Goal: Task Accomplishment & Management: Manage account settings

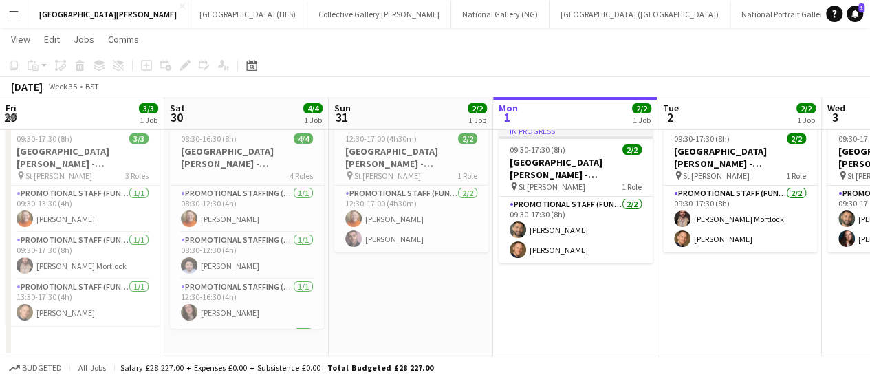
scroll to position [0, 329]
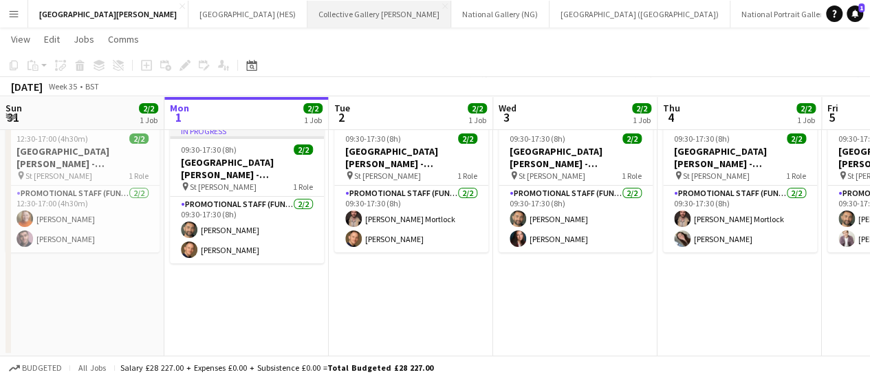
click at [308, 11] on button "Collective Gallery [PERSON_NAME][GEOGRAPHIC_DATA]" at bounding box center [380, 14] width 144 height 27
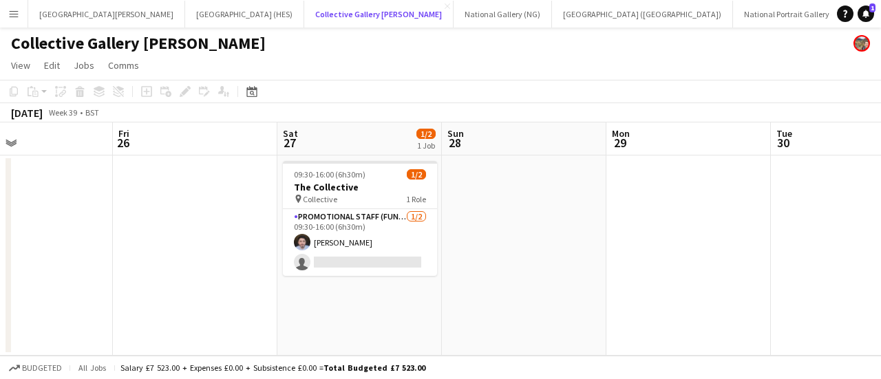
scroll to position [0, 548]
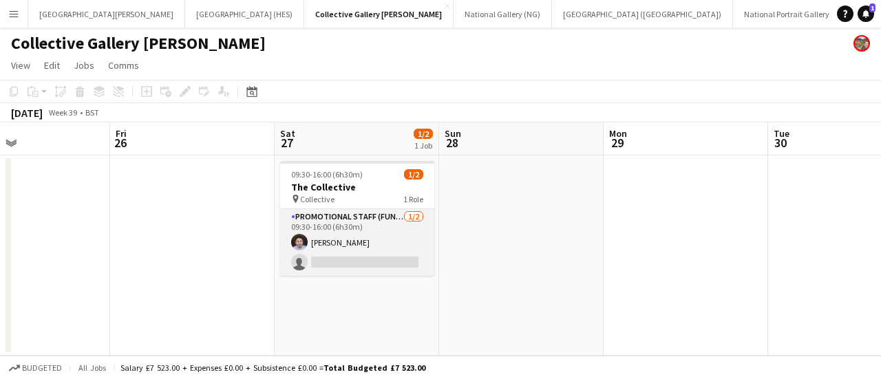
click at [374, 271] on app-card-role "Promotional Staff (Fundraiser) [DATE] 09:30-16:00 (6h30m) [PERSON_NAME] single-…" at bounding box center [357, 242] width 154 height 67
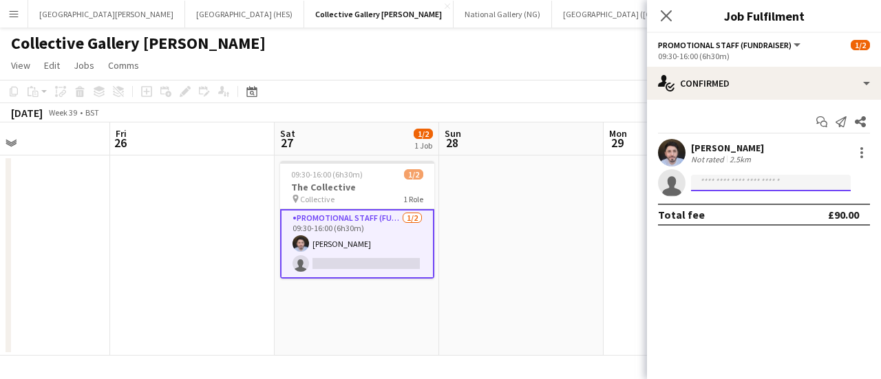
click at [714, 177] on input at bounding box center [771, 183] width 160 height 17
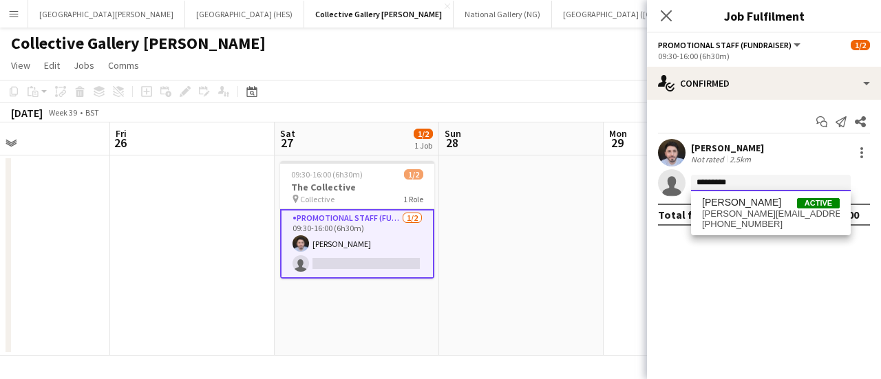
type input "*********"
click at [740, 235] on div "Start chat Send notification Share [PERSON_NAME] Not rated 2.5km single-neutral…" at bounding box center [764, 168] width 234 height 137
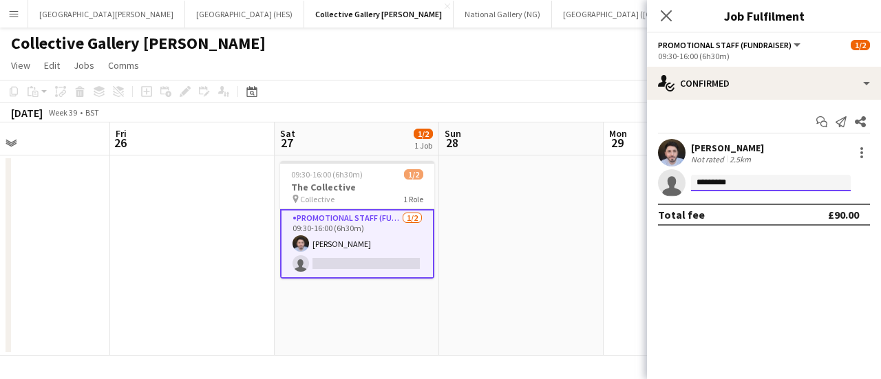
click at [760, 175] on input "*********" at bounding box center [771, 183] width 160 height 17
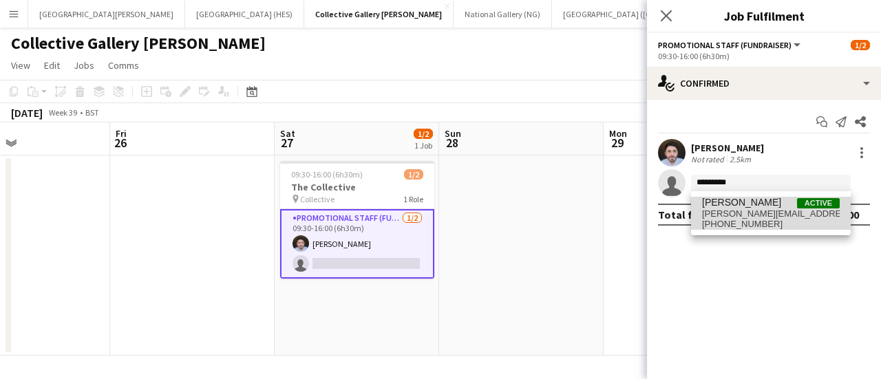
click at [761, 200] on span "[PERSON_NAME]" at bounding box center [741, 203] width 79 height 12
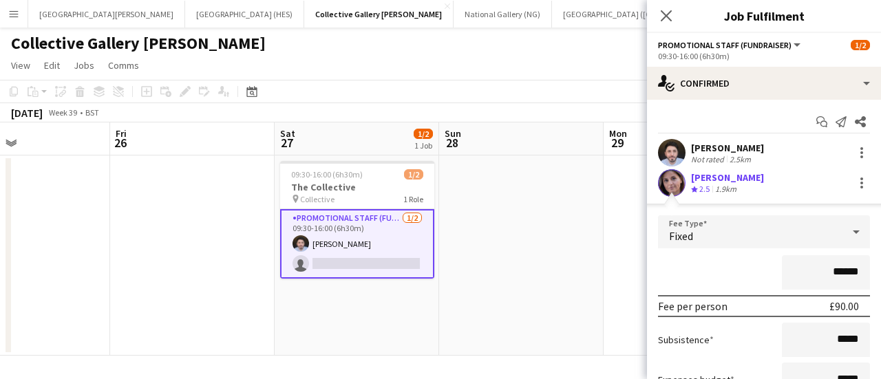
scroll to position [129, 0]
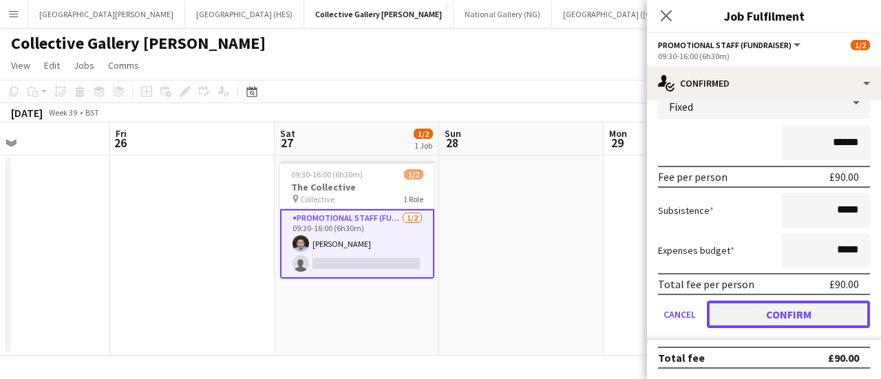
click at [751, 306] on button "Confirm" at bounding box center [788, 315] width 163 height 28
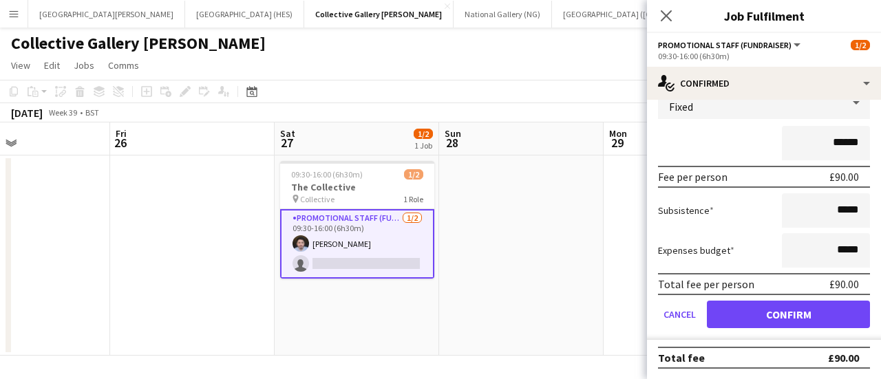
scroll to position [0, 0]
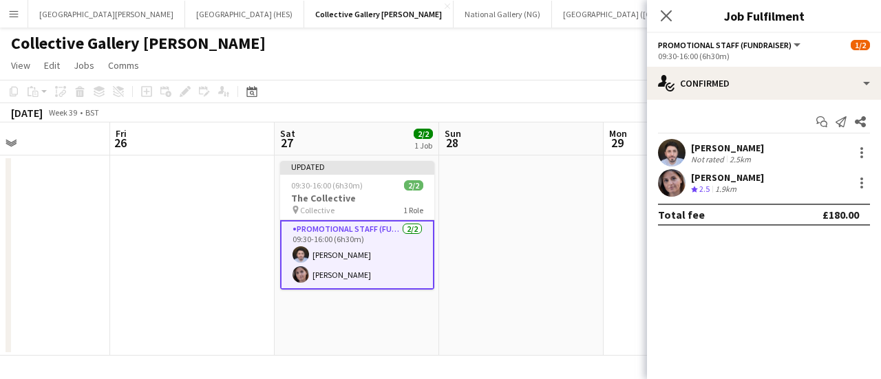
click at [604, 277] on app-date-cell at bounding box center [685, 255] width 164 height 200
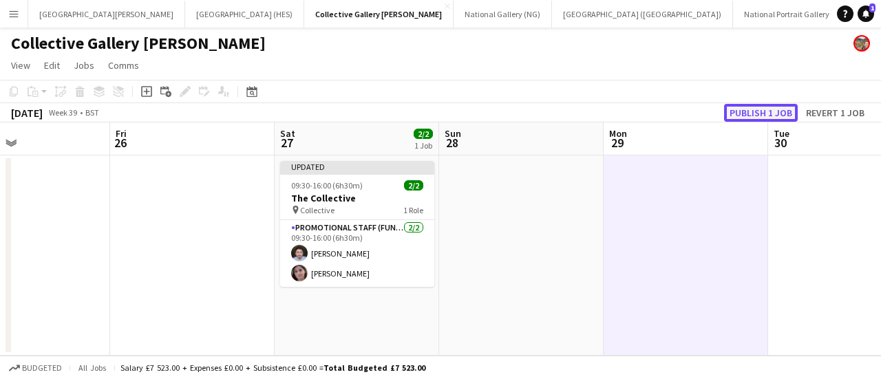
click at [749, 111] on button "Publish 1 job" at bounding box center [761, 113] width 74 height 18
